Goal: Navigation & Orientation: Find specific page/section

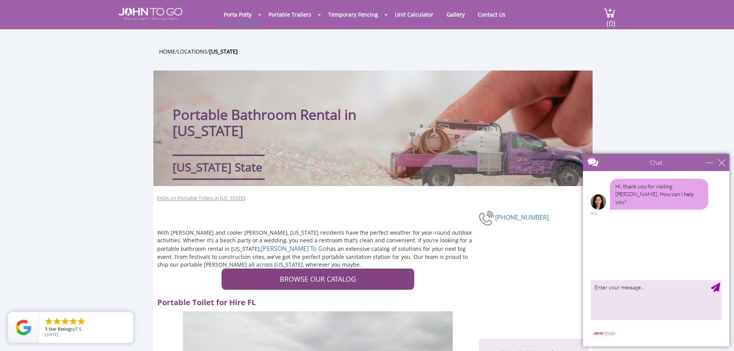
click at [726, 165] on div "close" at bounding box center [722, 163] width 8 height 8
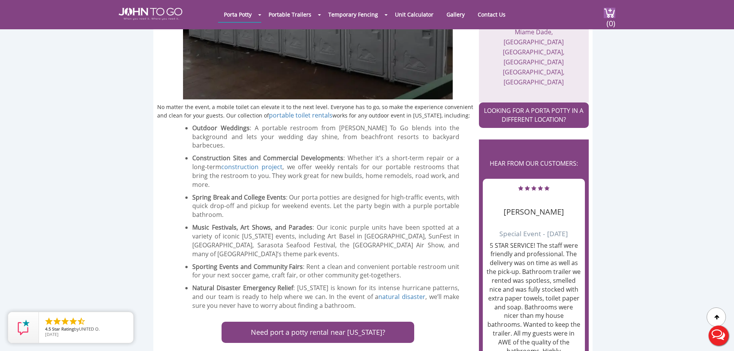
scroll to position [514, 0]
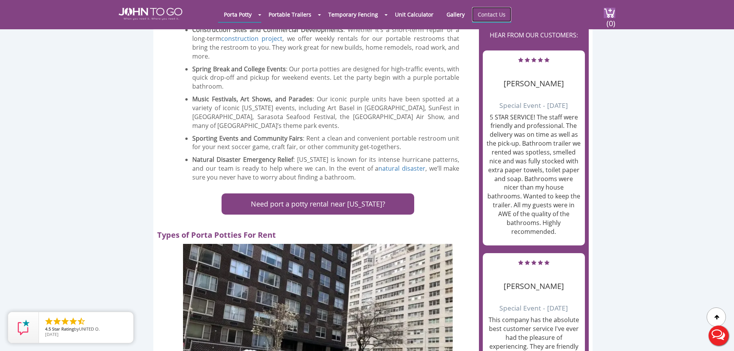
click at [490, 15] on link "Contact Us" at bounding box center [491, 14] width 39 height 15
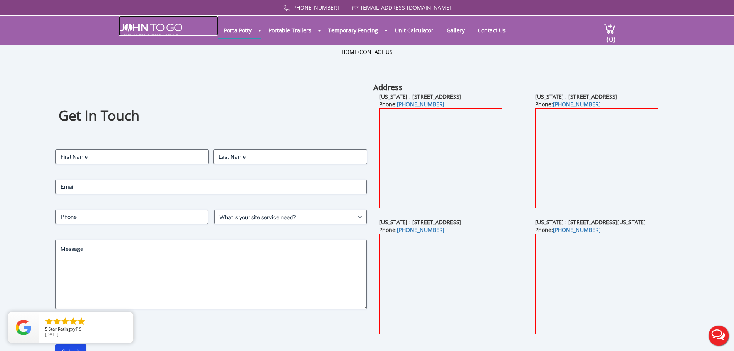
click at [128, 26] on img at bounding box center [151, 30] width 64 height 12
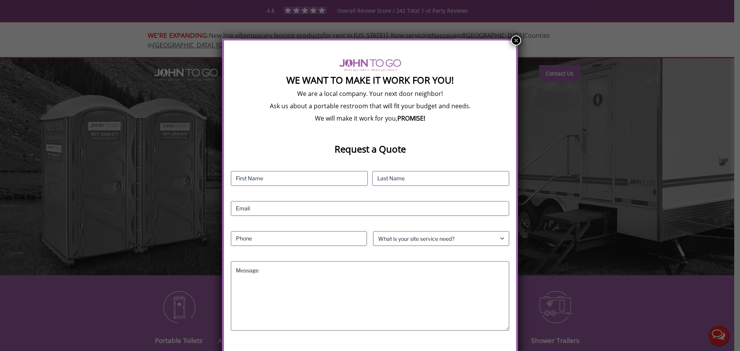
drag, startPoint x: 576, startPoint y: 20, endPoint x: 620, endPoint y: -5, distance: 50.9
